Goal: Information Seeking & Learning: Learn about a topic

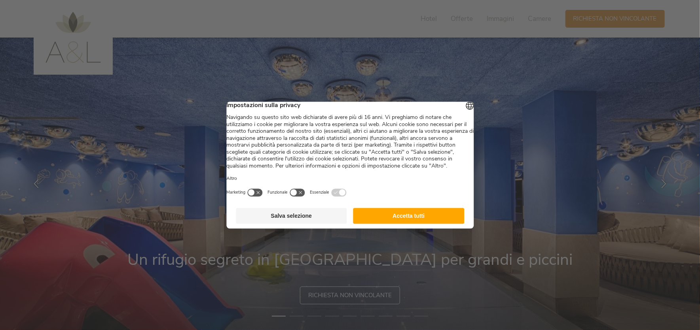
click at [399, 224] on button "Accetta tutti" at bounding box center [408, 216] width 111 height 16
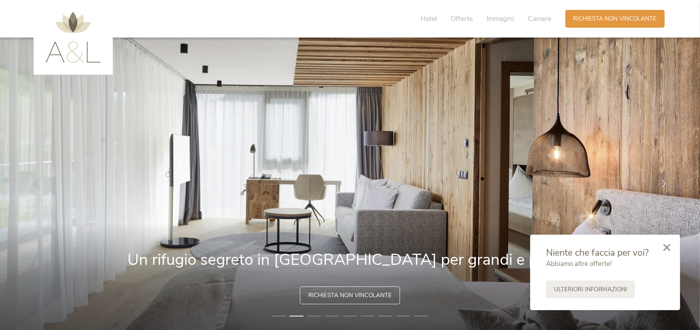
click at [668, 248] on icon at bounding box center [666, 247] width 7 height 7
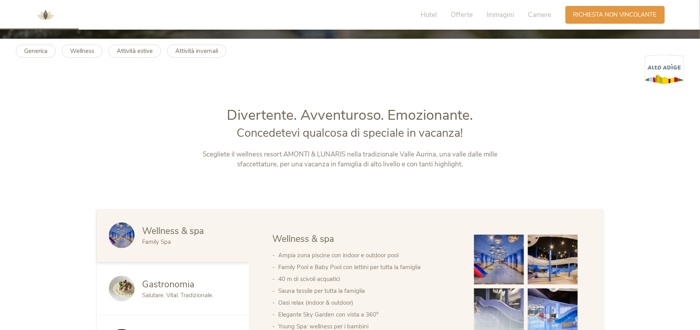
scroll to position [435, 0]
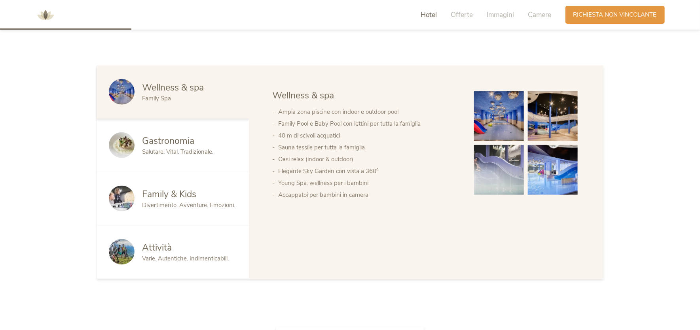
click at [307, 169] on li "Elegante Sky Garden con vista a 360°" at bounding box center [369, 171] width 180 height 12
click at [303, 226] on div "Wellness & spa Gastronomia Family & Kids Attività Wellness & spa Ampia zona pis…" at bounding box center [426, 173] width 355 height 214
drag, startPoint x: 325, startPoint y: 209, endPoint x: 385, endPoint y: 201, distance: 60.7
click at [325, 209] on div "Wellness & spa Gastronomia Family & Kids Attività Wellness & spa Ampia zona pis…" at bounding box center [426, 173] width 355 height 214
click at [165, 155] on span "Salutare. Vital. Tradizionale." at bounding box center [177, 152] width 71 height 8
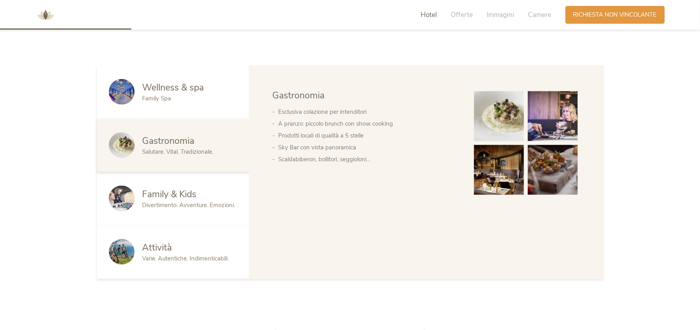
click at [166, 205] on span "Divertimento. Avventure. Emozioni." at bounding box center [188, 205] width 93 height 8
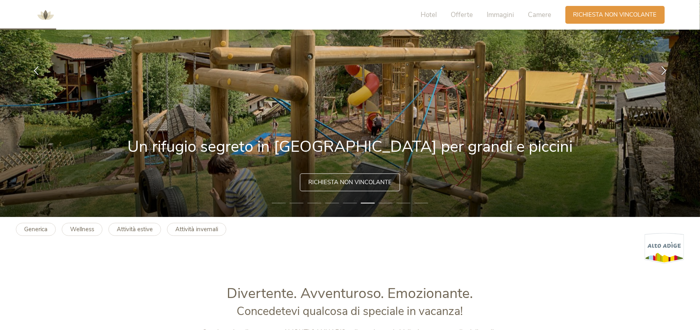
scroll to position [197, 0]
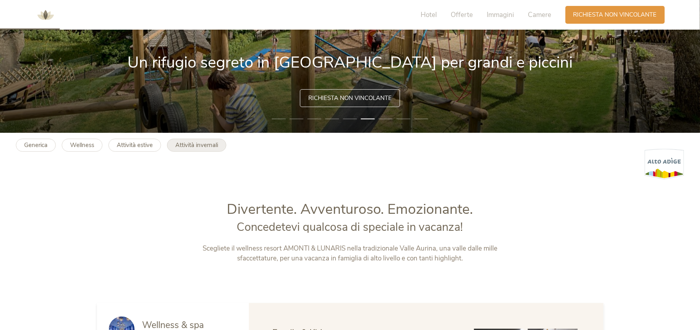
click at [208, 148] on b "Attività invernali" at bounding box center [196, 145] width 43 height 8
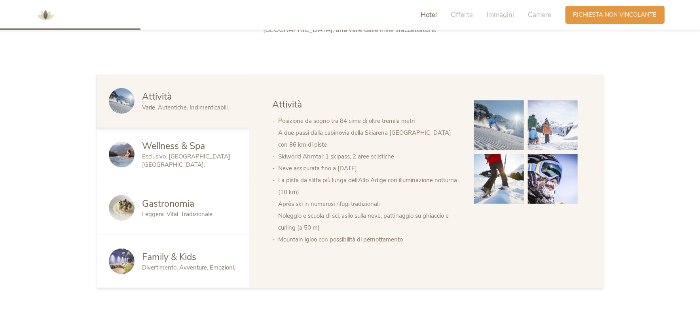
scroll to position [435, 0]
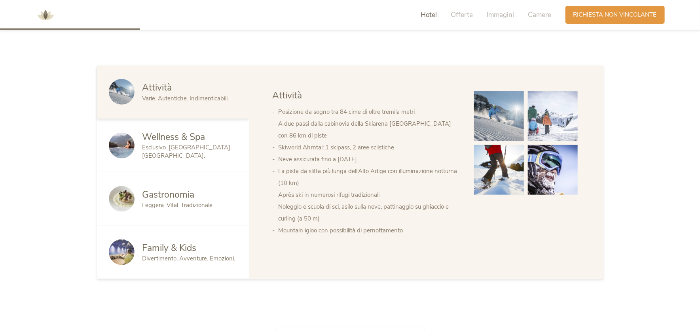
click at [196, 256] on span "Divertimento. Avventure. Emozioni." at bounding box center [188, 259] width 93 height 8
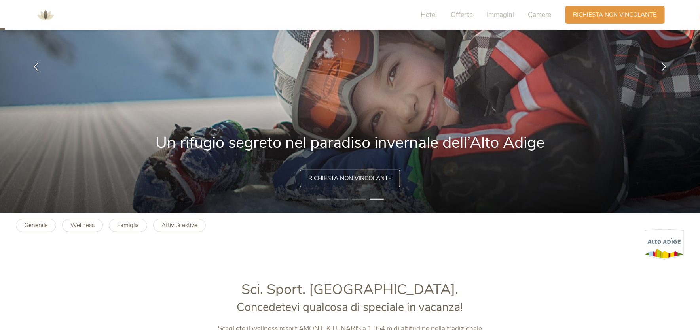
scroll to position [0, 0]
